Goal: Feedback & Contribution: Contribute content

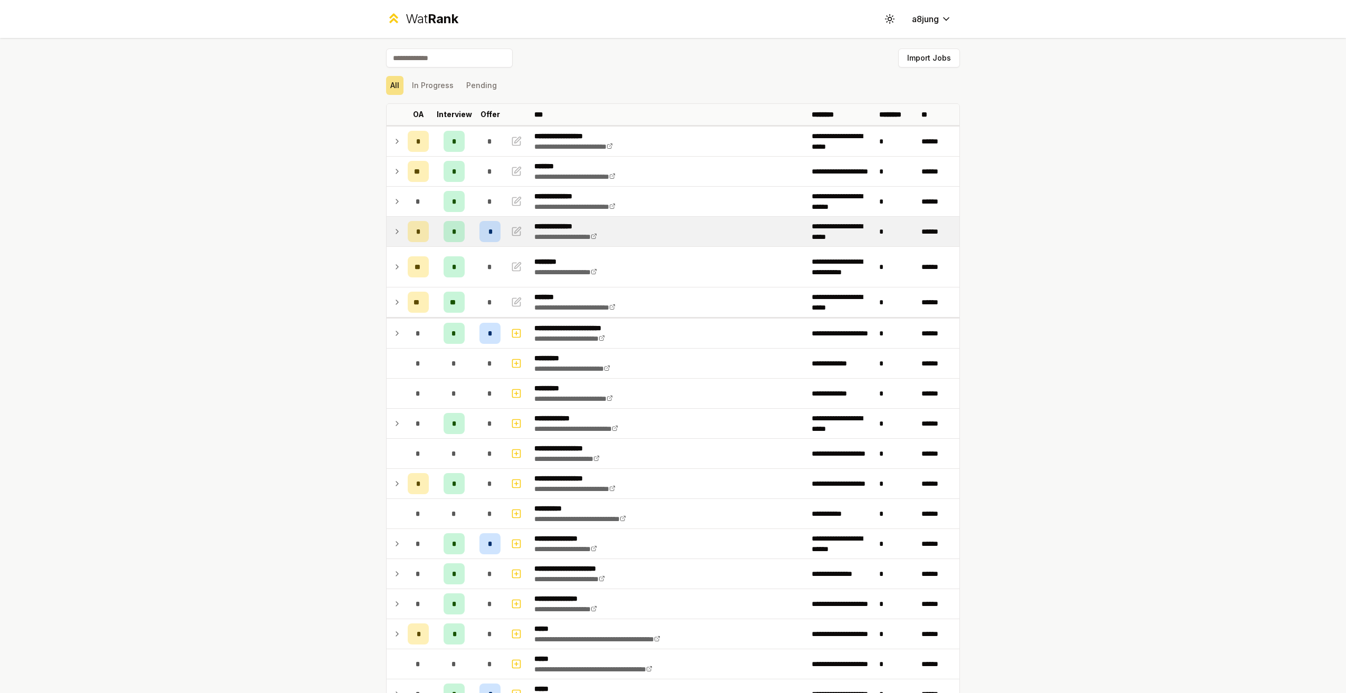
click at [394, 234] on icon at bounding box center [397, 231] width 8 height 13
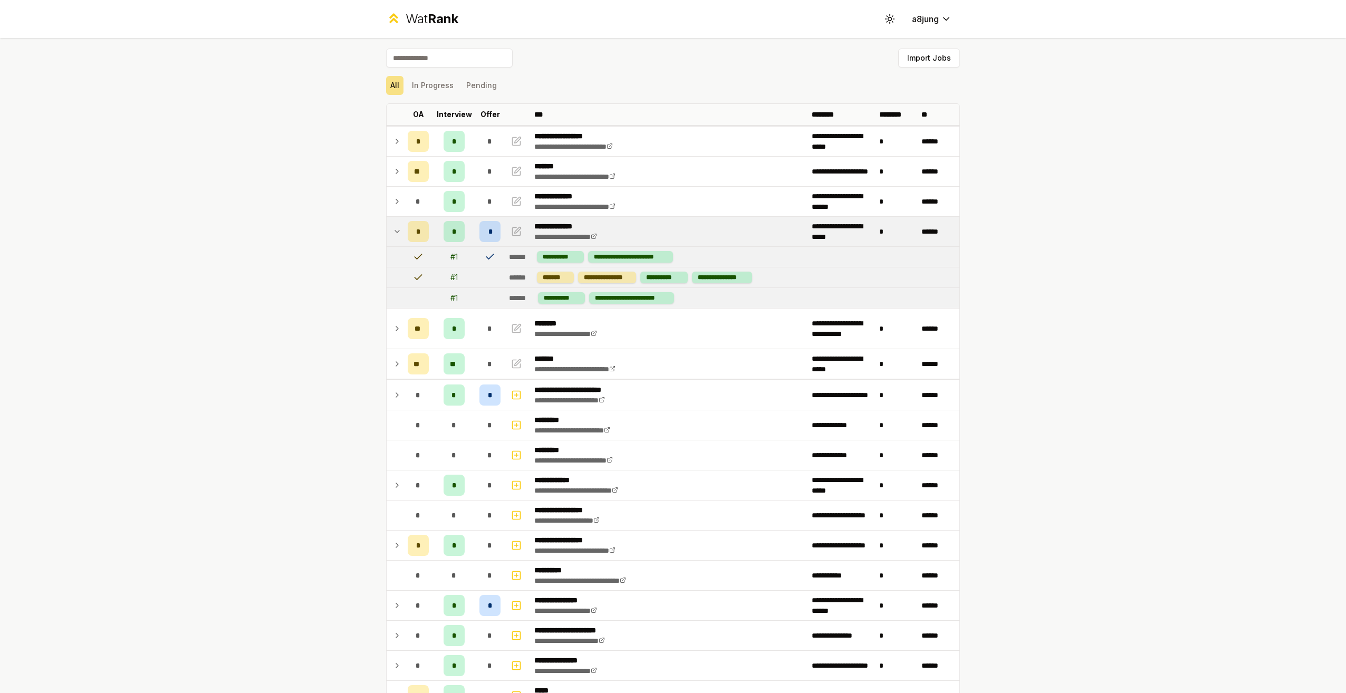
click at [393, 234] on icon at bounding box center [397, 231] width 8 height 13
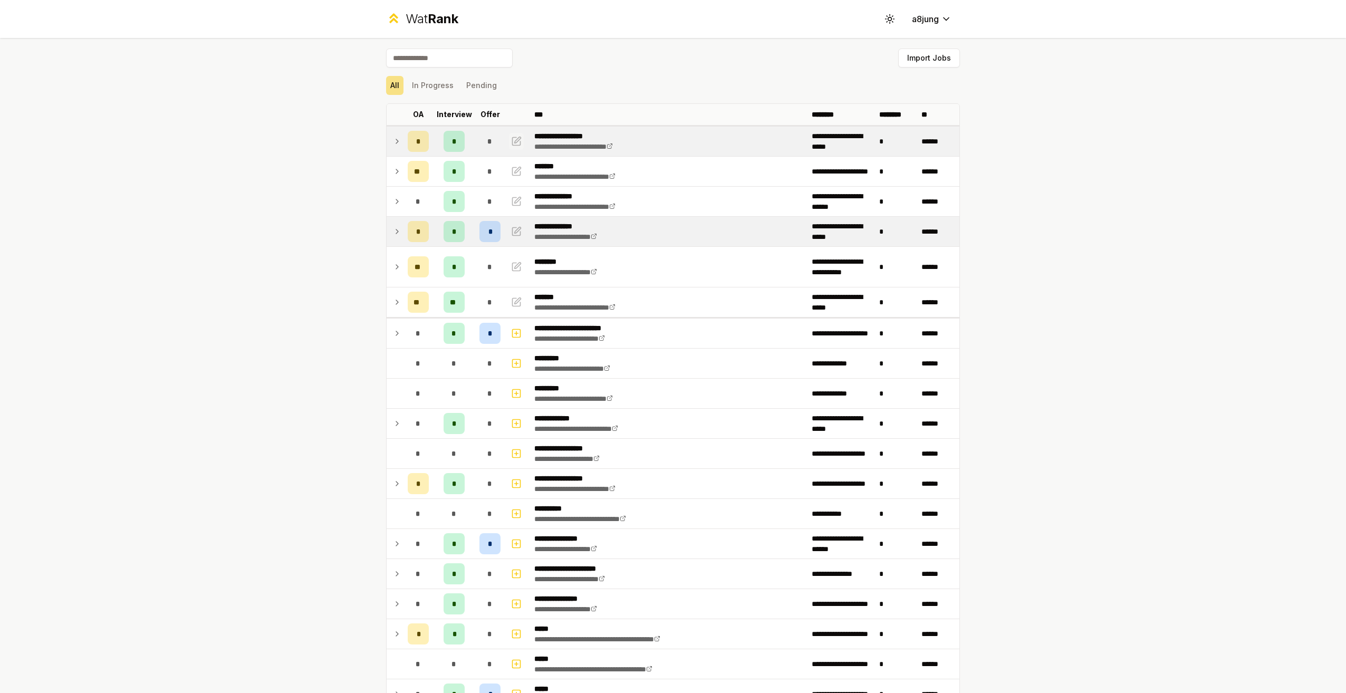
click at [513, 140] on icon "button" at bounding box center [516, 141] width 11 height 13
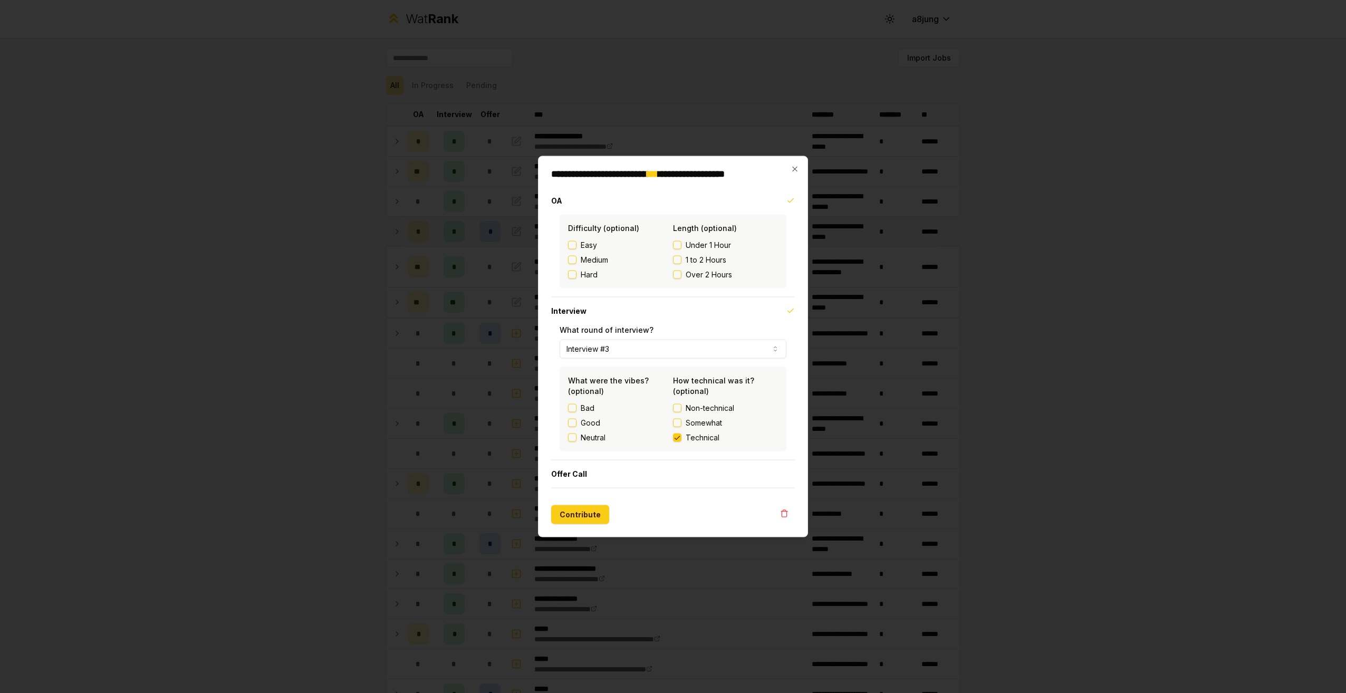
click at [507, 244] on div at bounding box center [673, 346] width 1346 height 693
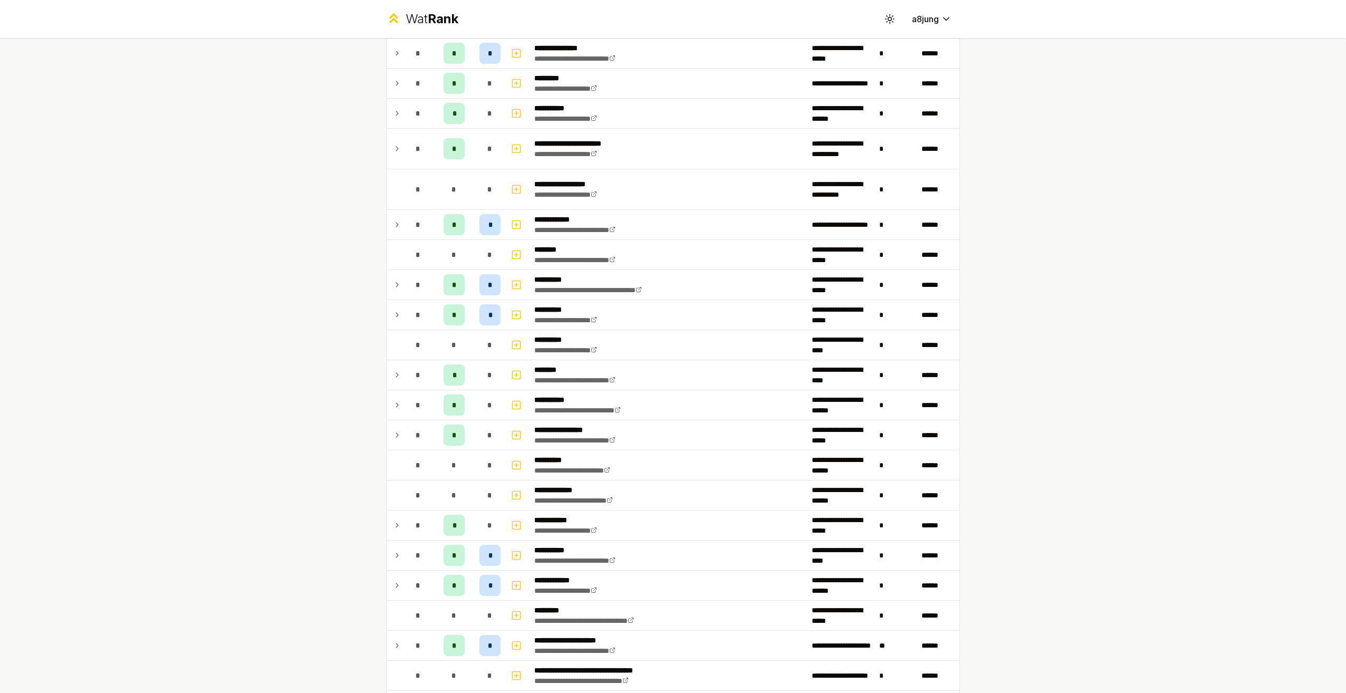
scroll to position [1286, 0]
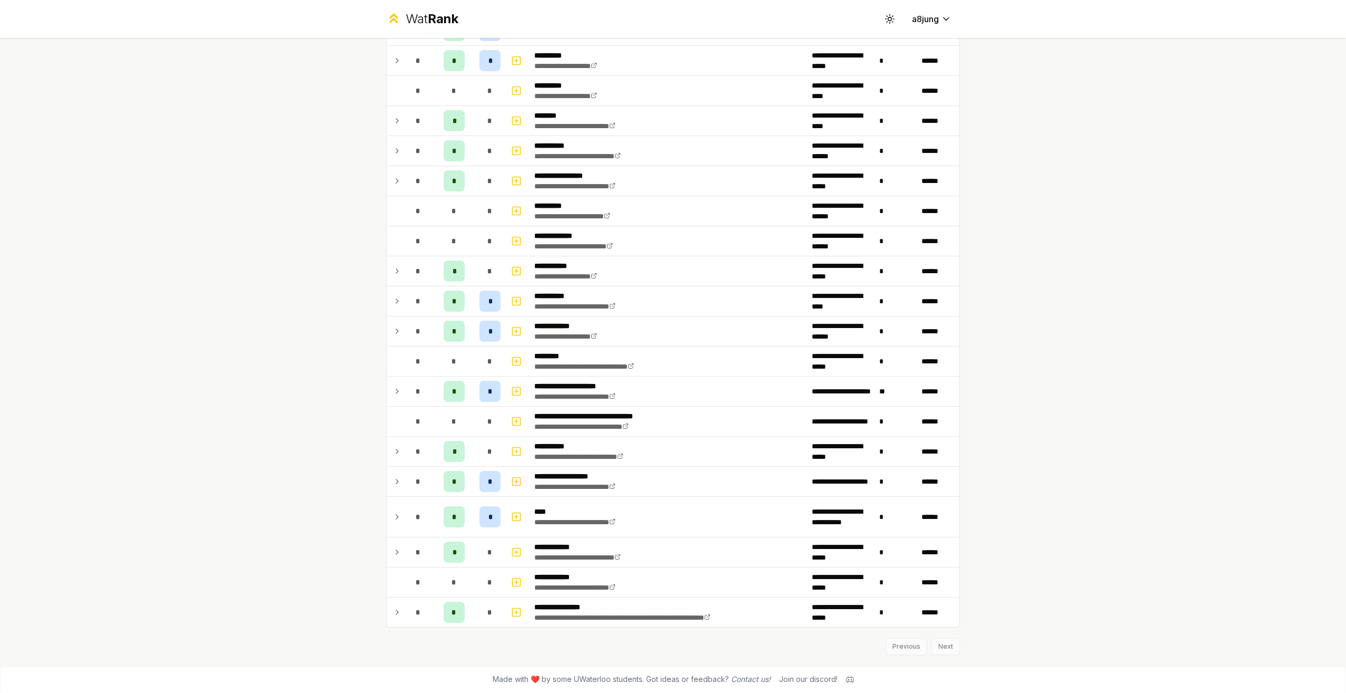
drag, startPoint x: 317, startPoint y: 347, endPoint x: 326, endPoint y: 488, distance: 141.6
click at [393, 393] on icon at bounding box center [397, 391] width 8 height 13
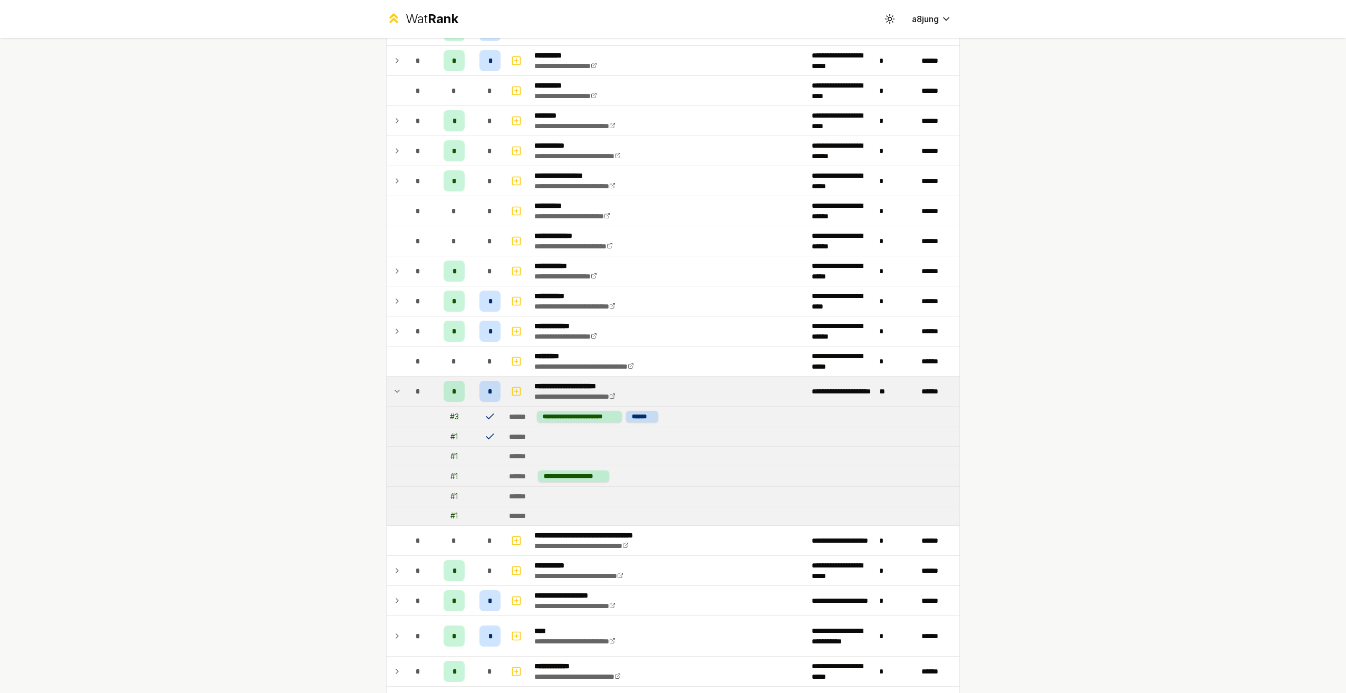
click at [393, 393] on icon at bounding box center [397, 391] width 8 height 13
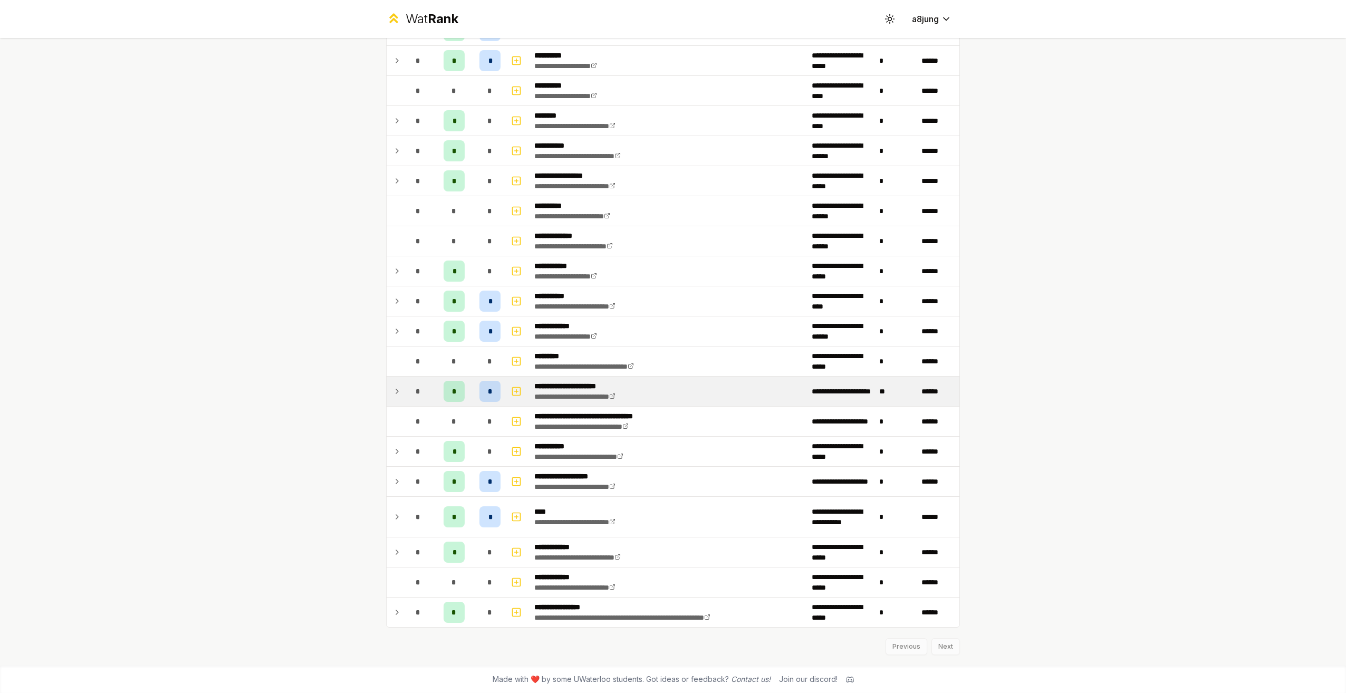
click at [393, 393] on icon at bounding box center [397, 391] width 8 height 13
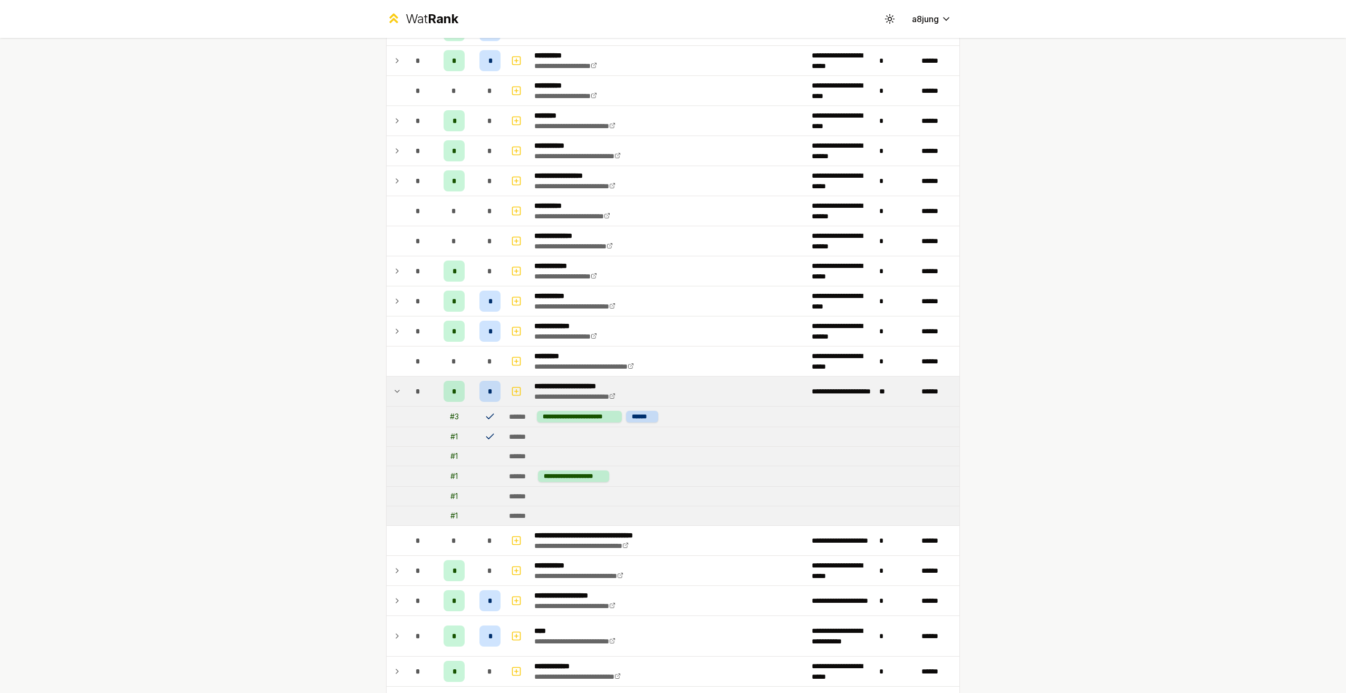
click at [393, 393] on icon at bounding box center [397, 391] width 8 height 13
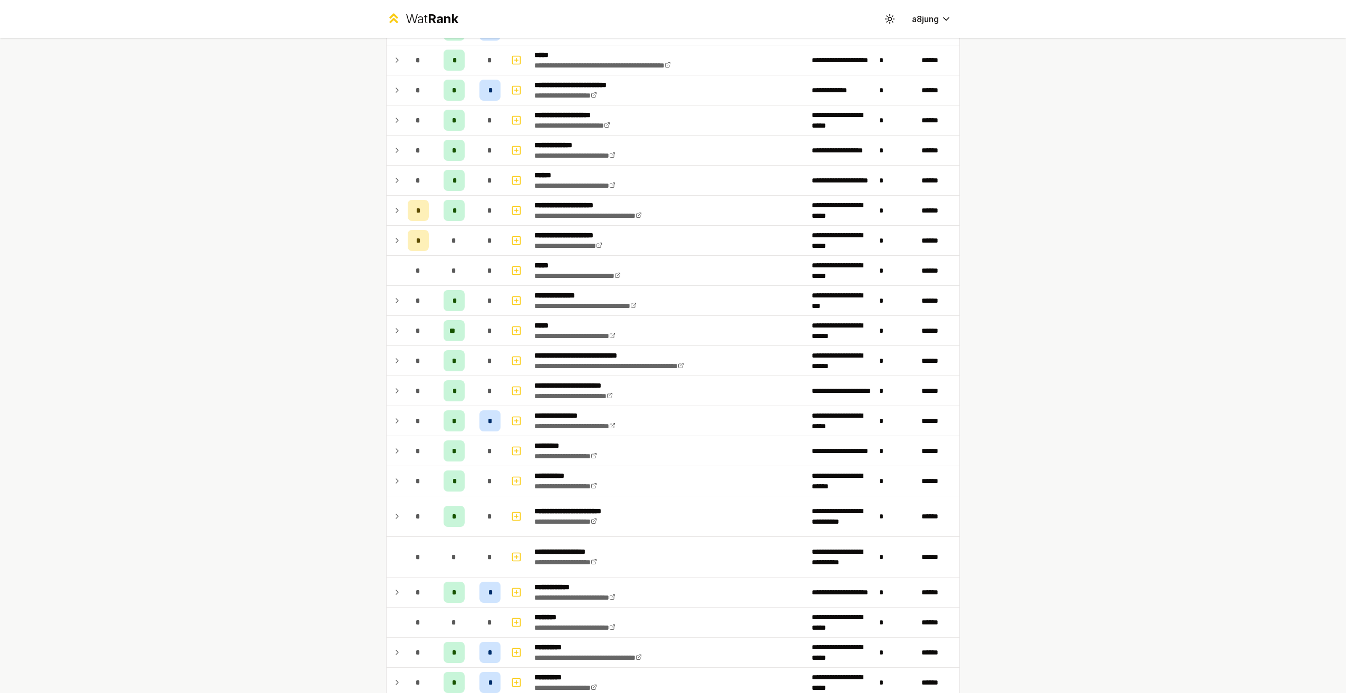
scroll to position [0, 0]
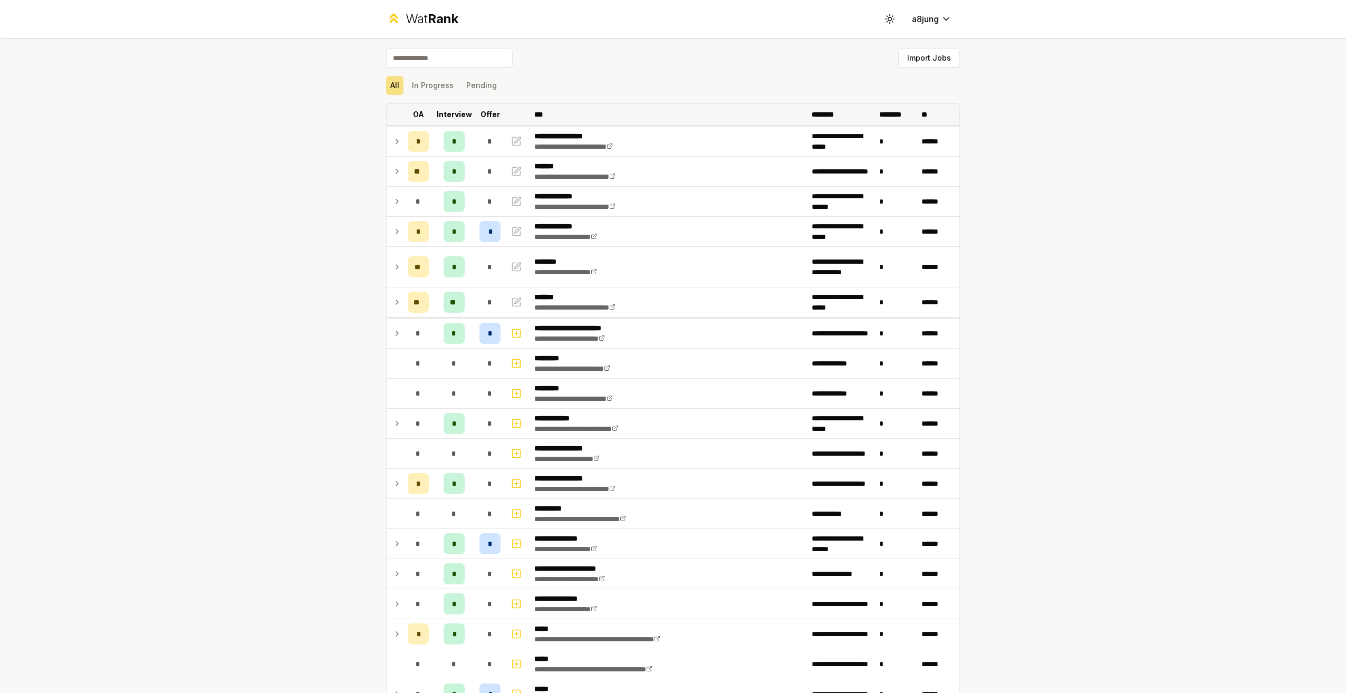
drag, startPoint x: 387, startPoint y: 390, endPoint x: 424, endPoint y: 119, distance: 274.1
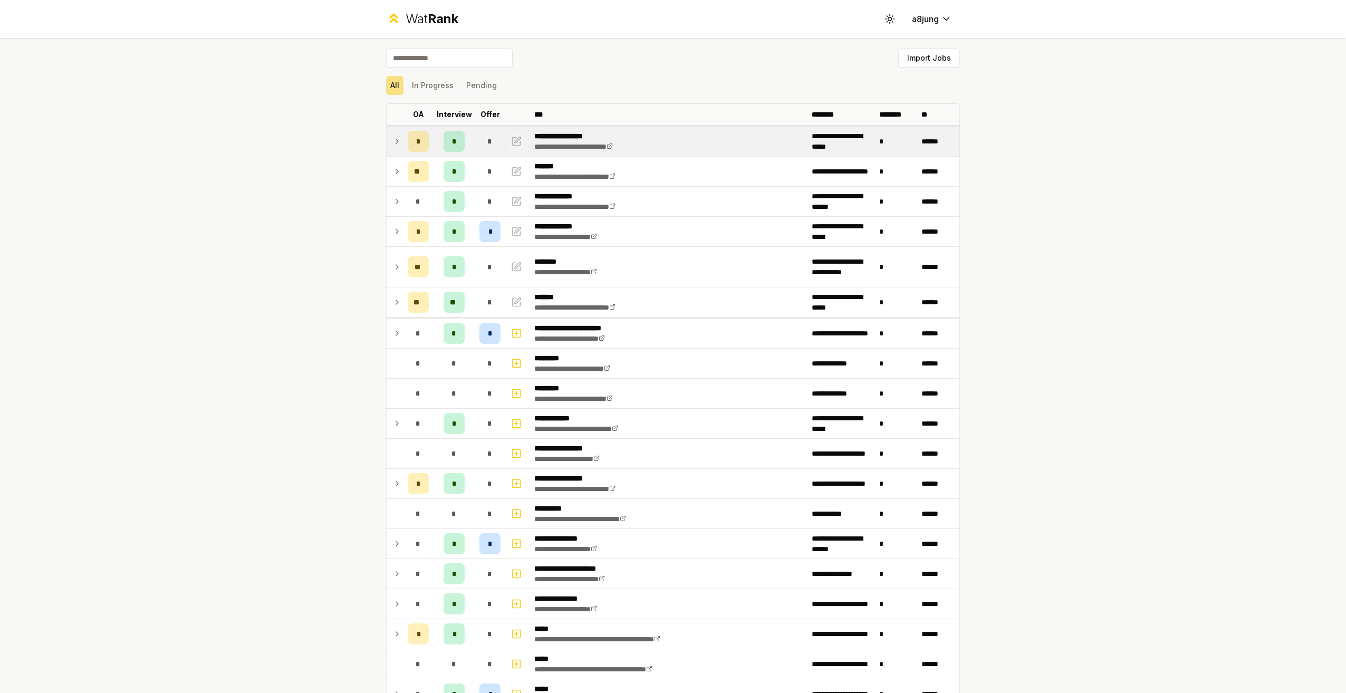
click at [515, 141] on icon "button" at bounding box center [518, 140] width 6 height 6
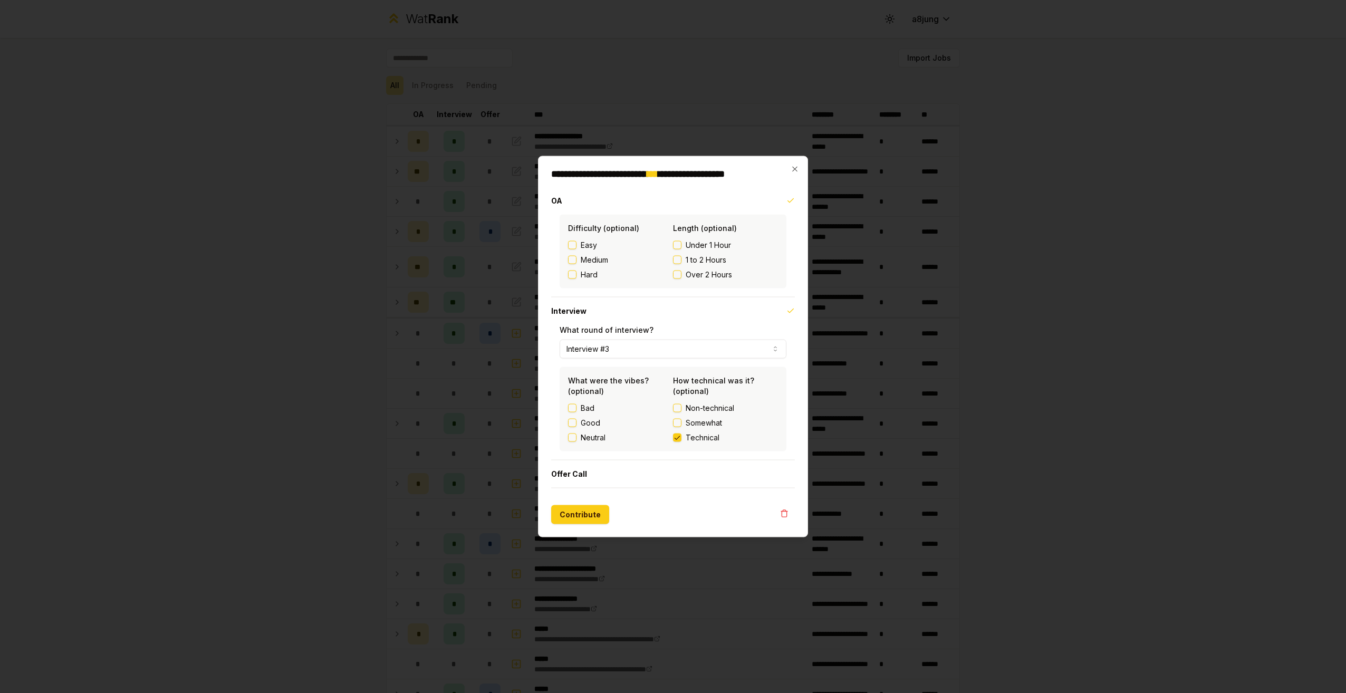
click at [621, 491] on form "**********" at bounding box center [673, 355] width 244 height 337
click at [611, 478] on button "Offer Call" at bounding box center [673, 473] width 244 height 27
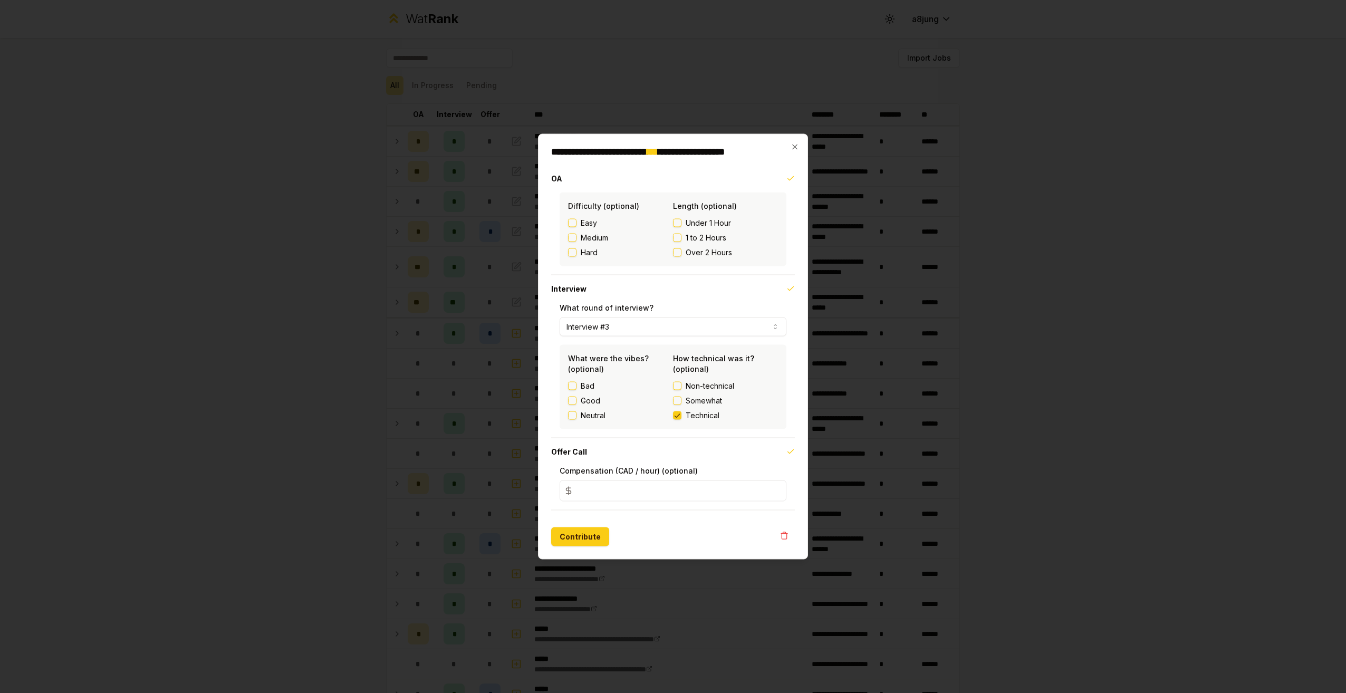
click at [630, 484] on input "*" at bounding box center [672, 490] width 227 height 21
click at [662, 493] on input "*" at bounding box center [672, 490] width 227 height 21
click at [605, 489] on input "*" at bounding box center [672, 490] width 227 height 21
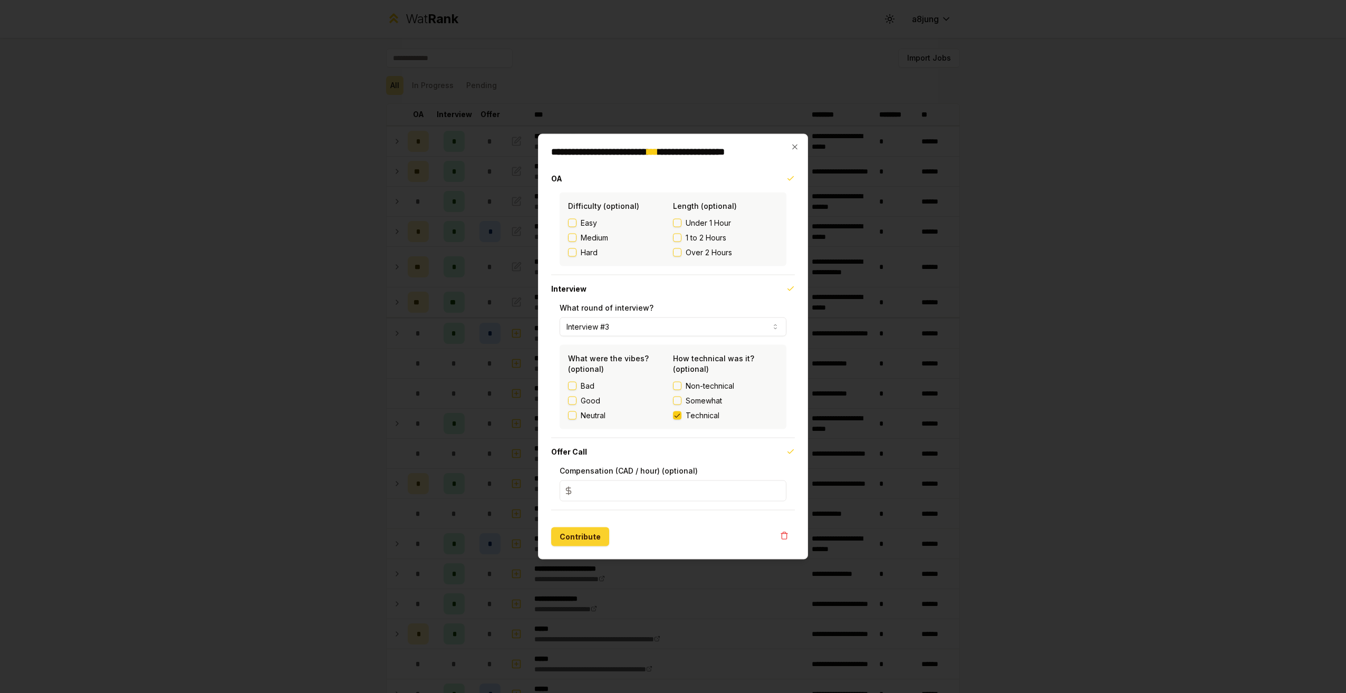
type input "***"
click at [587, 535] on button "Contribute" at bounding box center [580, 536] width 58 height 19
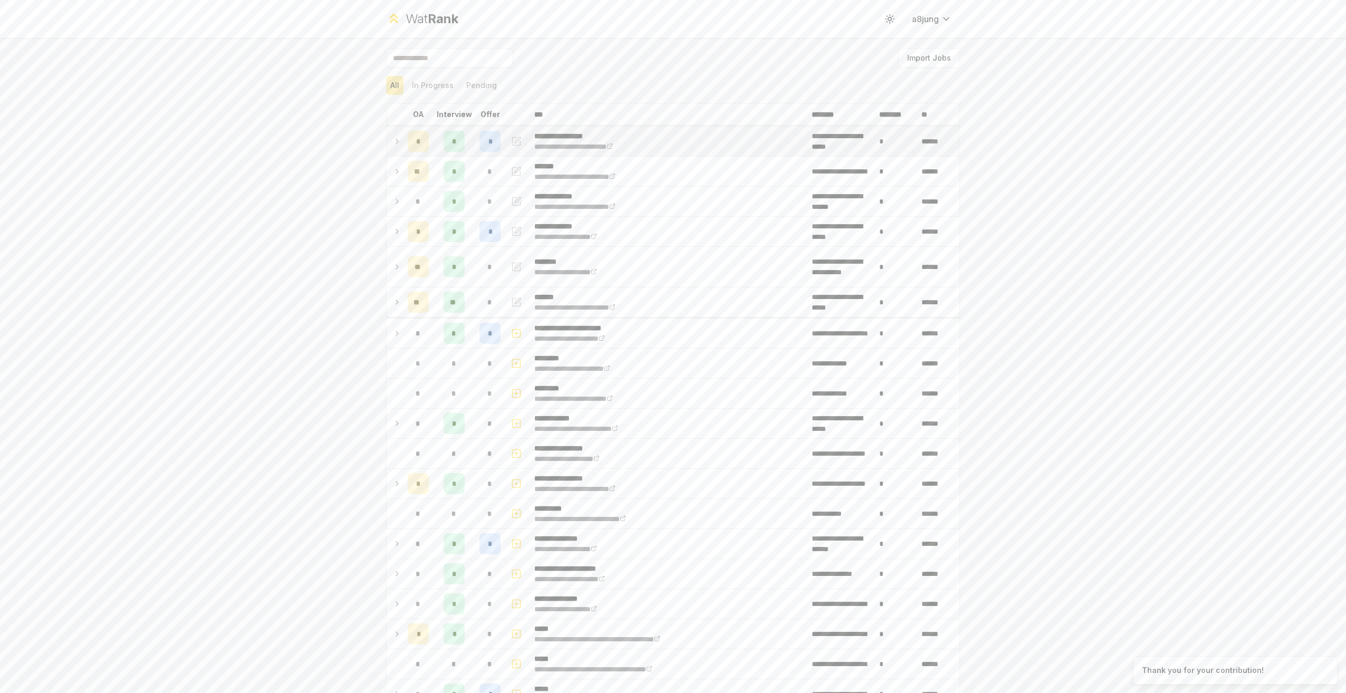
click at [393, 139] on icon at bounding box center [397, 141] width 8 height 13
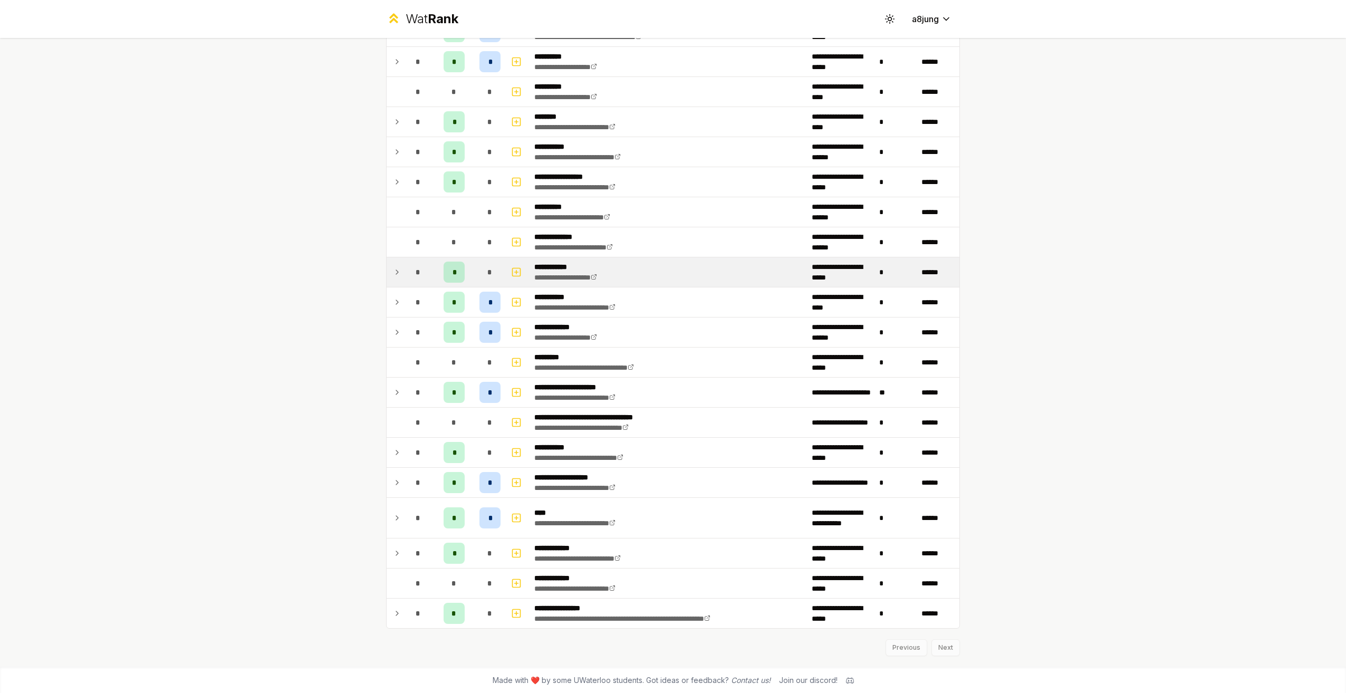
scroll to position [1445, 0]
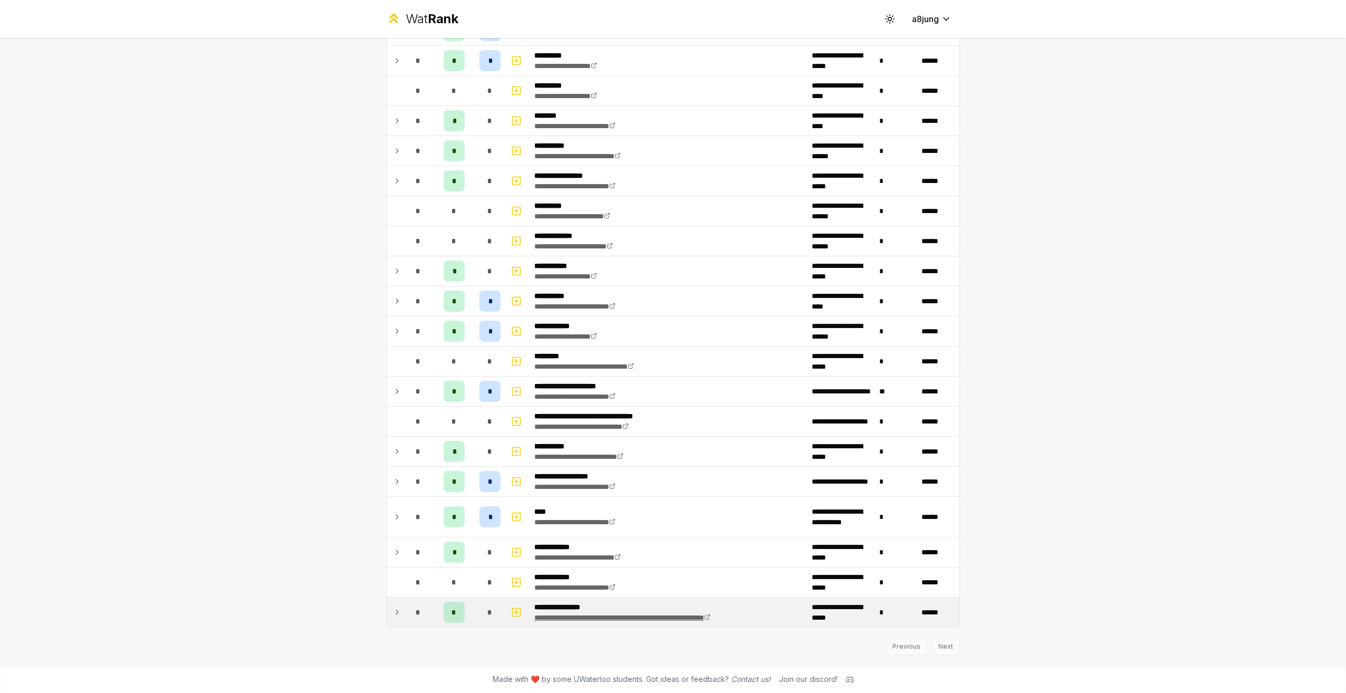
click at [641, 620] on link "**********" at bounding box center [622, 617] width 176 height 7
click at [1042, 465] on div "**********" at bounding box center [673, 346] width 1346 height 693
